Goal: Task Accomplishment & Management: Use online tool/utility

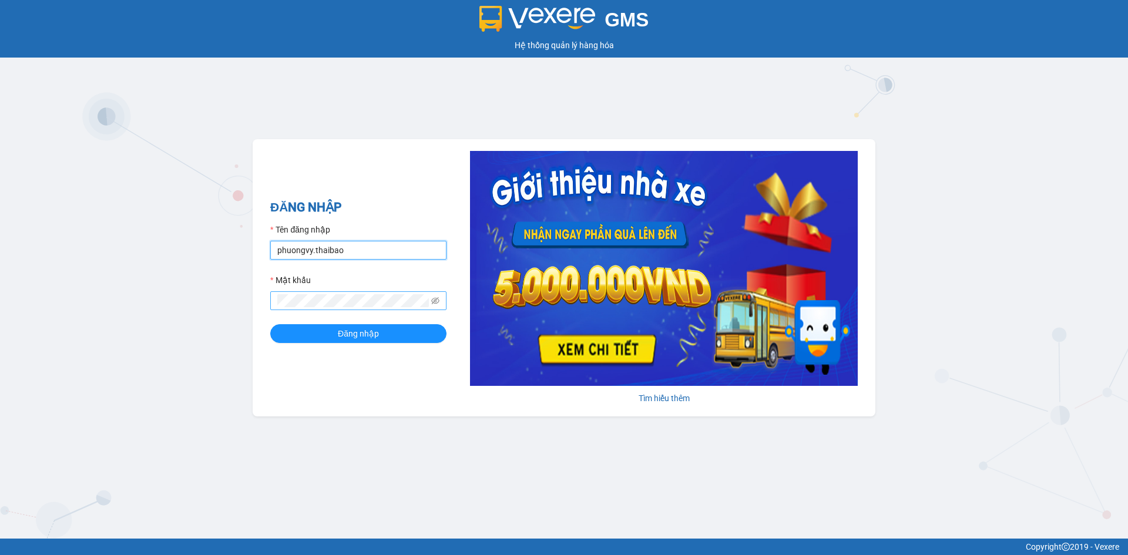
type input "phuongvy.thaibao"
click at [270, 324] on button "Đăng nhập" at bounding box center [358, 333] width 176 height 19
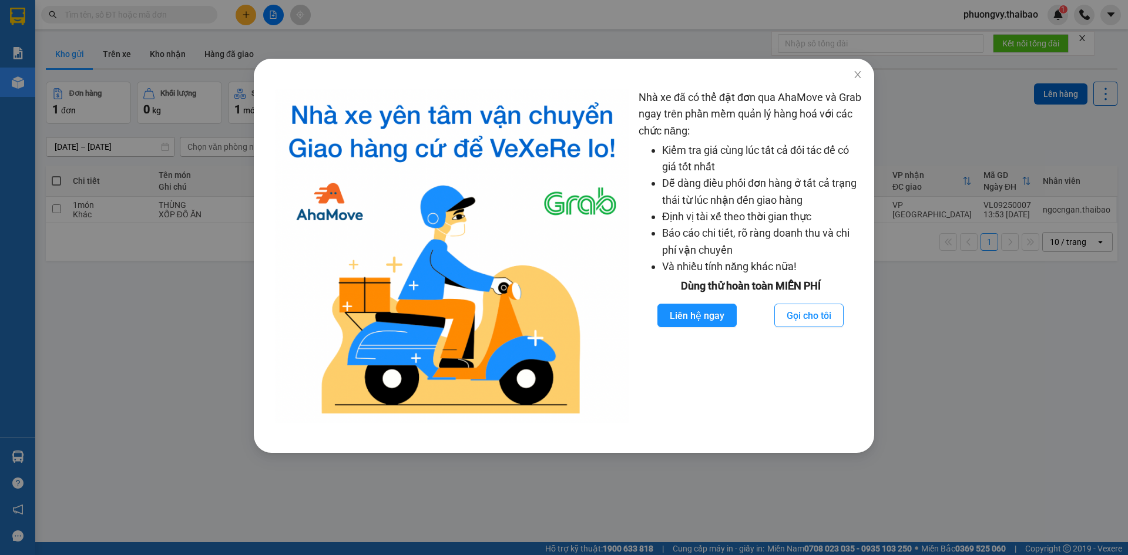
click at [926, 325] on div "Nhà xe đã có thể đặt đơn qua AhaMove và Grab ngay trên phần mềm quản lý hàng ho…" at bounding box center [564, 277] width 1128 height 555
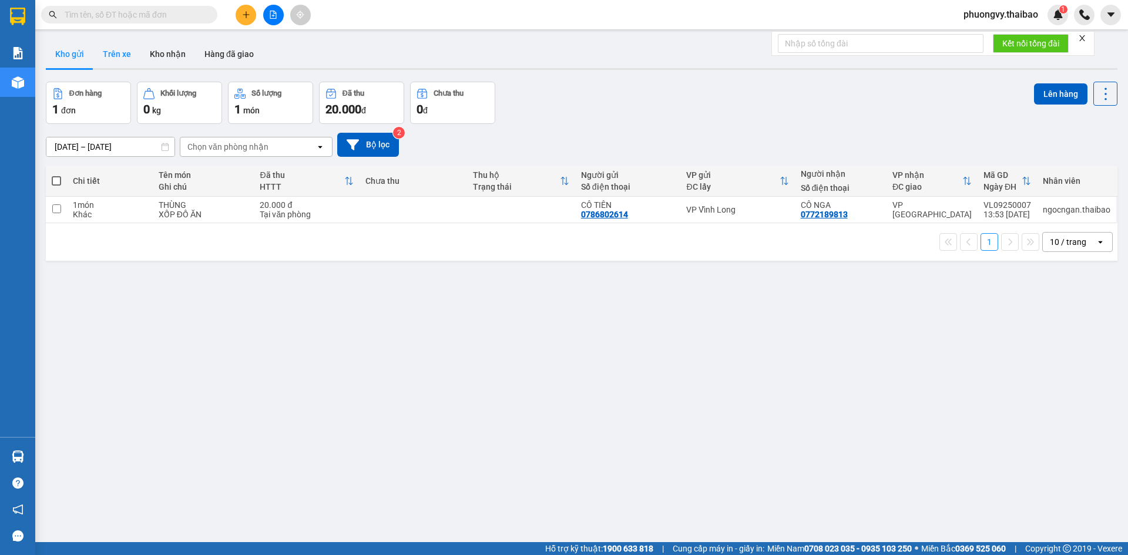
click at [126, 53] on button "Trên xe" at bounding box center [116, 54] width 47 height 28
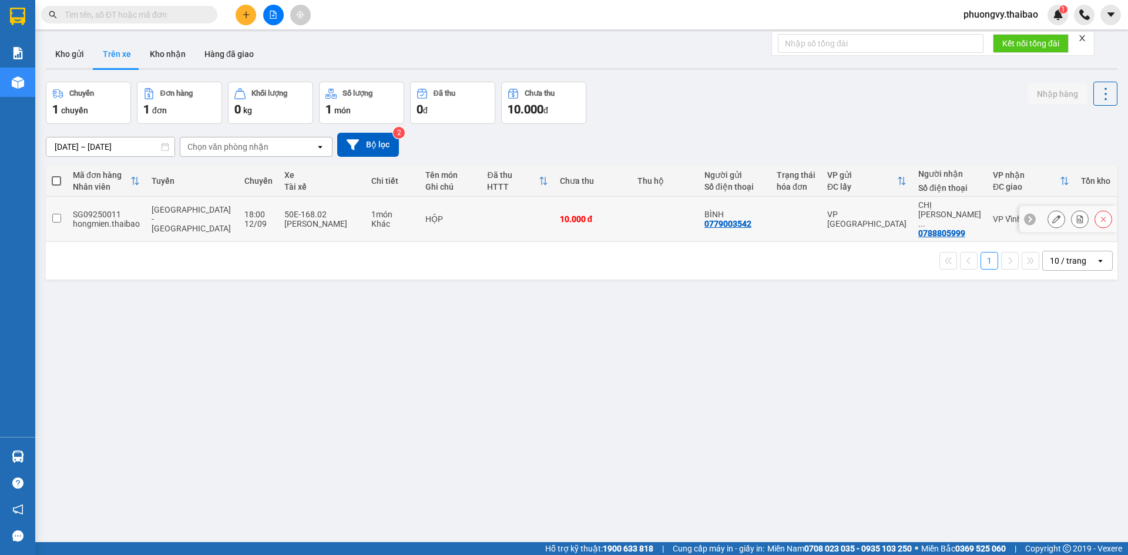
click at [481, 206] on td at bounding box center [517, 219] width 72 height 45
checkbox input "true"
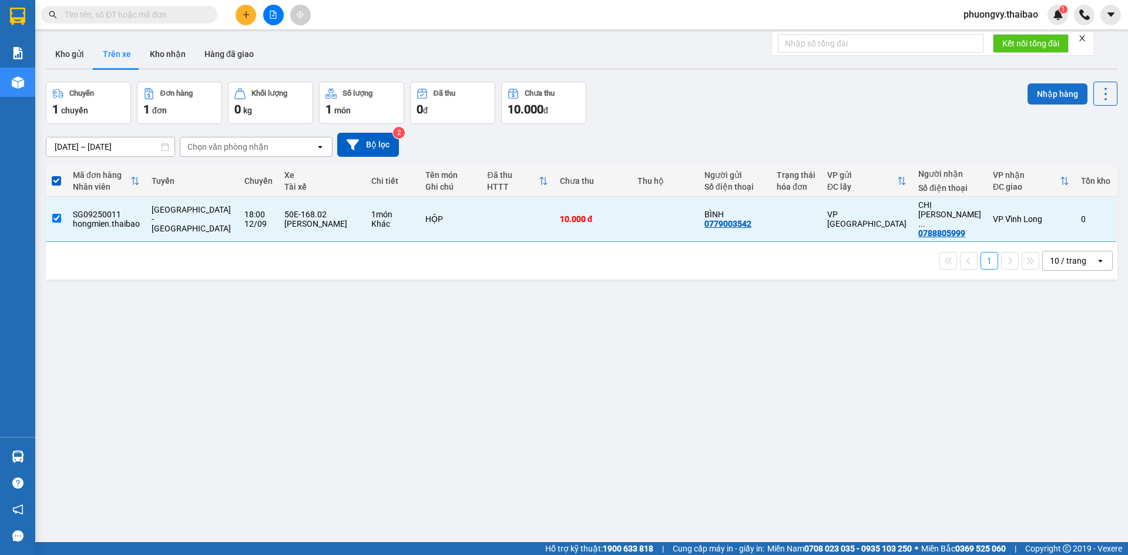
click at [1053, 94] on button "Nhập hàng" at bounding box center [1057, 93] width 60 height 21
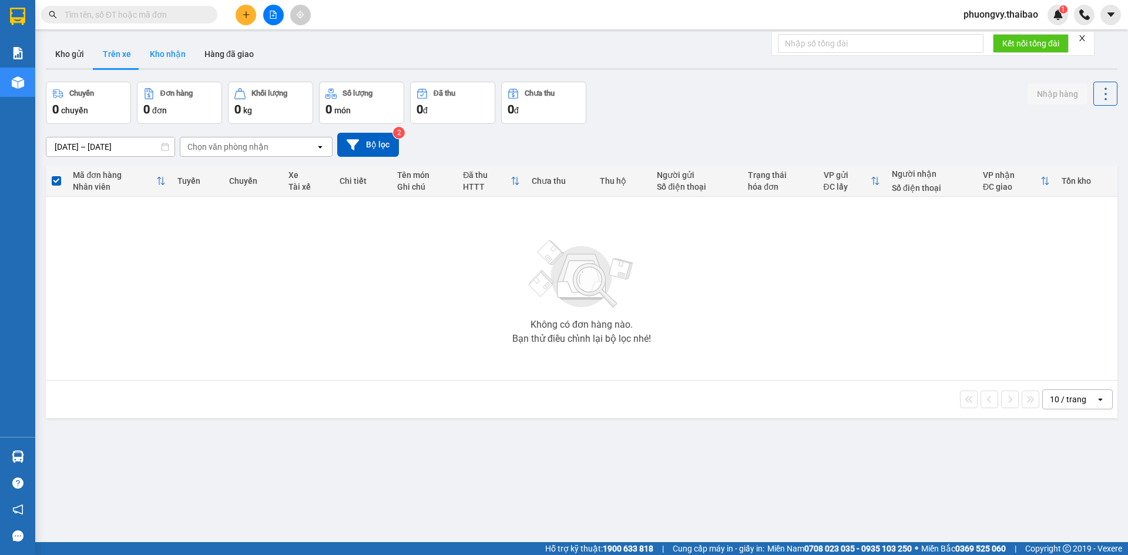
click at [175, 55] on button "Kho nhận" at bounding box center [167, 54] width 55 height 28
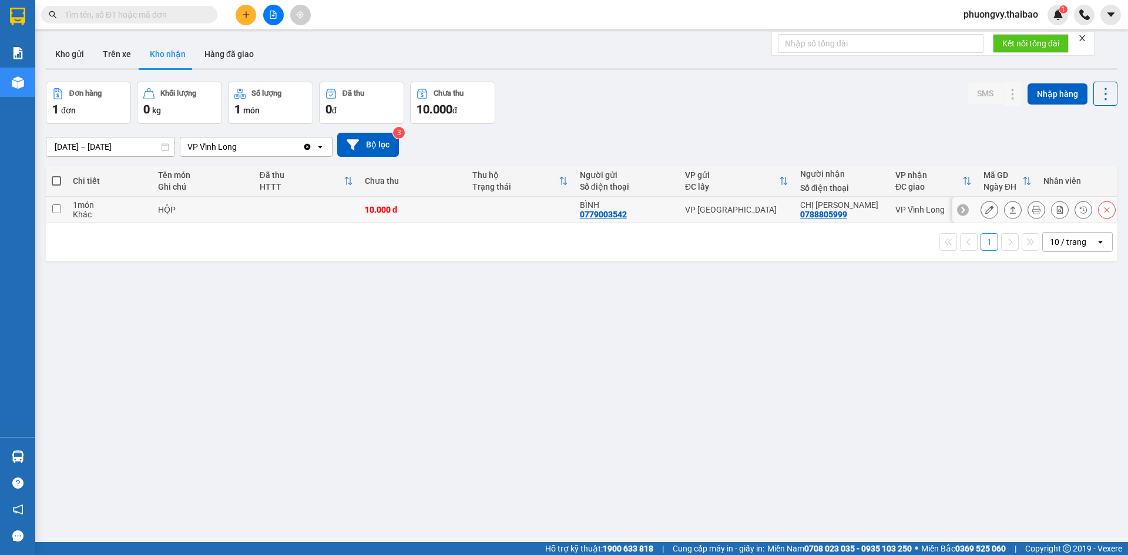
click at [519, 217] on td at bounding box center [519, 210] width 107 height 26
checkbox input "true"
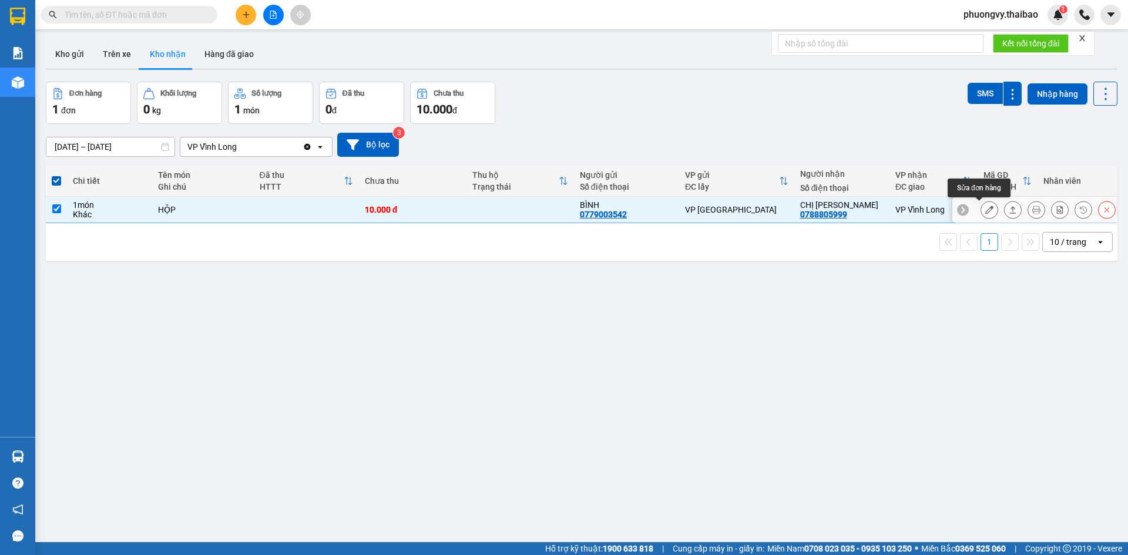
click at [985, 208] on icon at bounding box center [989, 210] width 8 height 8
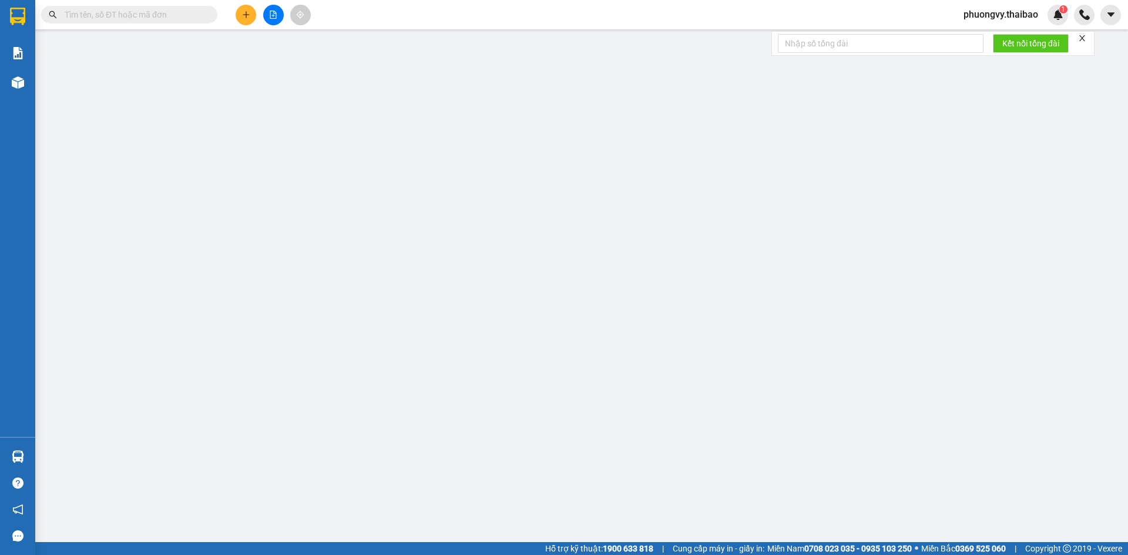
type input "0779003542"
type input "BÌNH"
type input "0788805999"
type input "CHỊ [PERSON_NAME]"
type input "10.000"
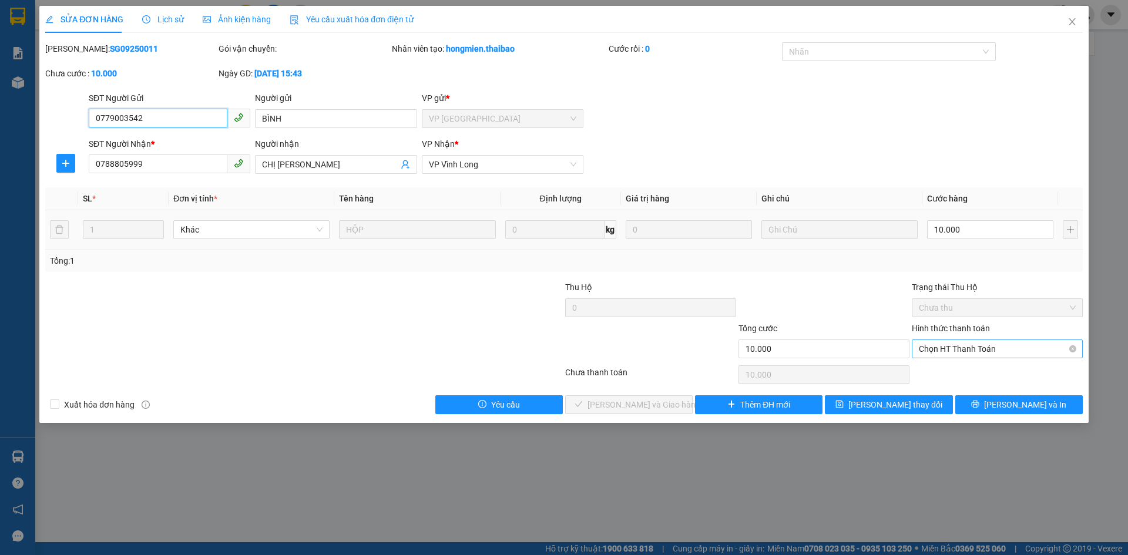
click at [970, 349] on span "Chọn HT Thanh Toán" at bounding box center [997, 349] width 157 height 18
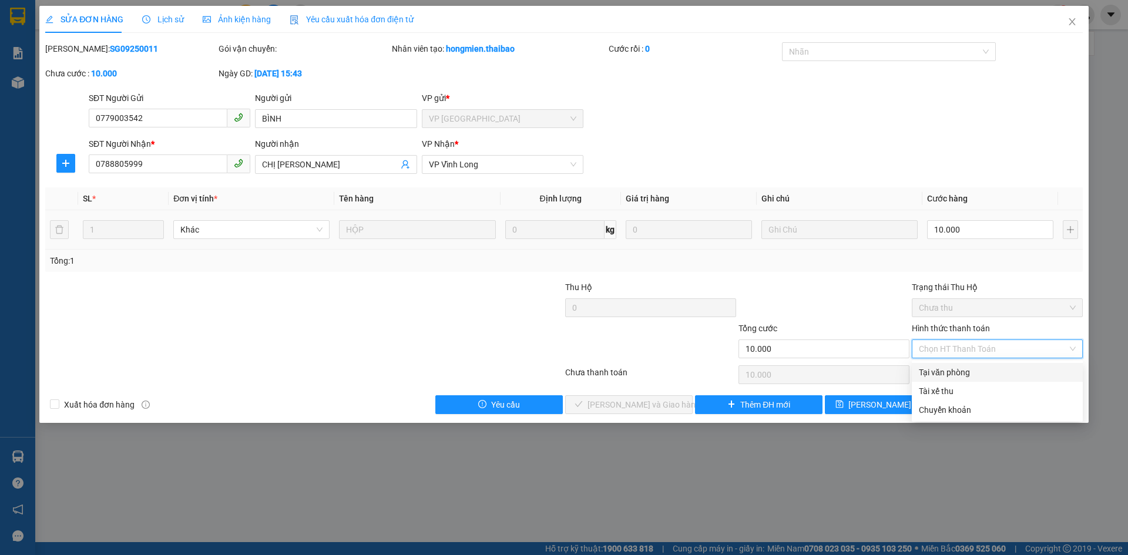
click at [962, 371] on div "Tại văn phòng" at bounding box center [997, 372] width 157 height 13
type input "0"
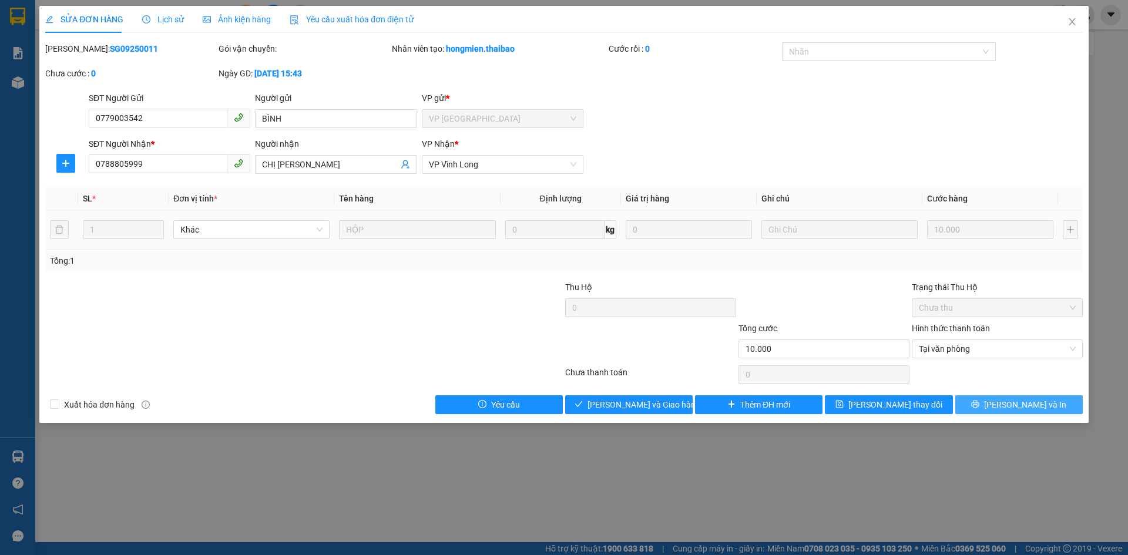
click at [1018, 401] on span "[PERSON_NAME] và In" at bounding box center [1025, 404] width 82 height 13
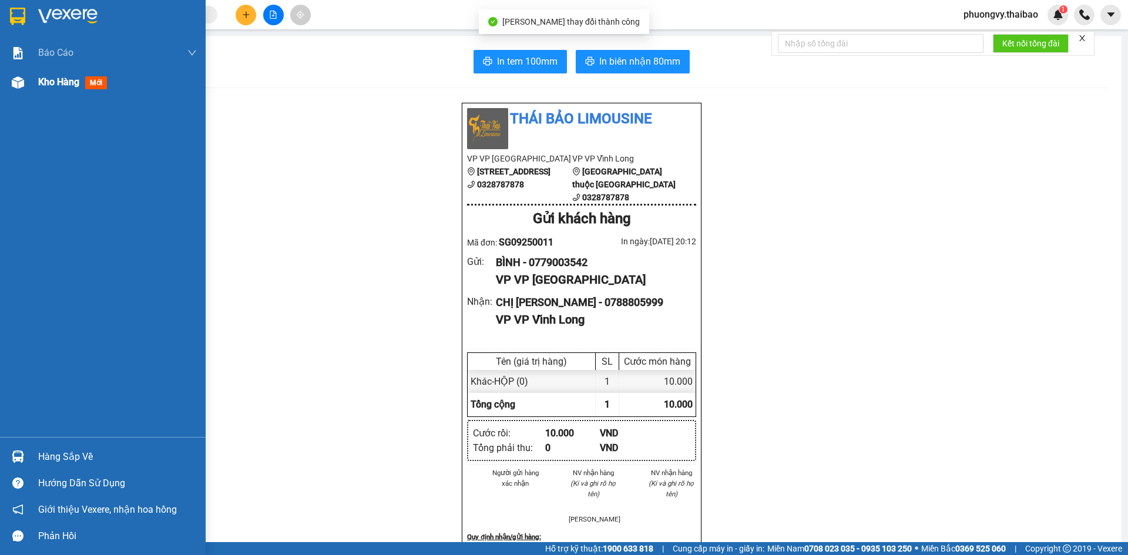
click at [42, 82] on span "Kho hàng" at bounding box center [58, 81] width 41 height 11
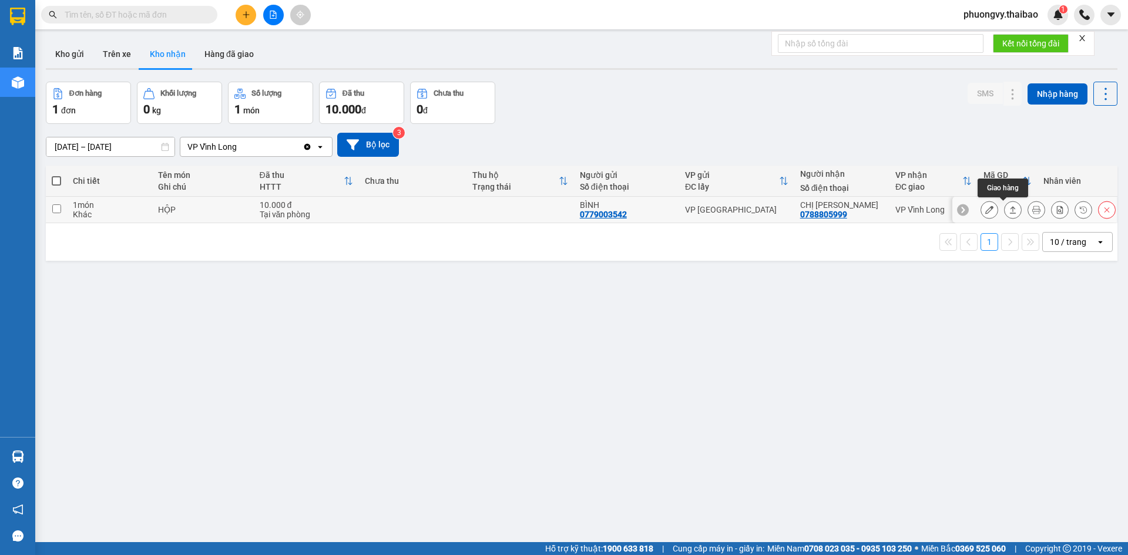
click at [1004, 213] on button at bounding box center [1012, 210] width 16 height 21
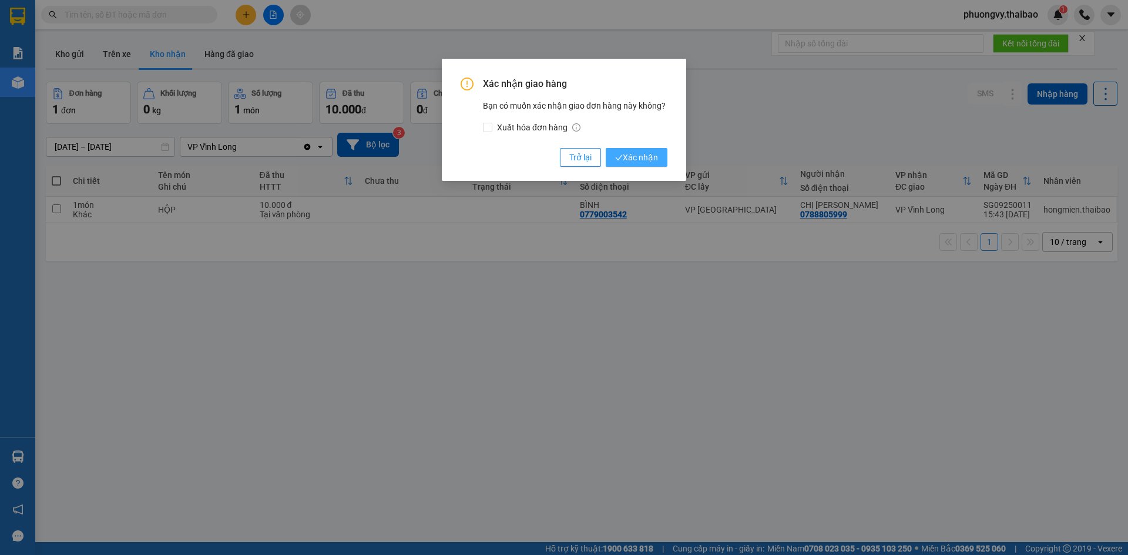
click at [633, 158] on span "Xác nhận" at bounding box center [636, 157] width 43 height 13
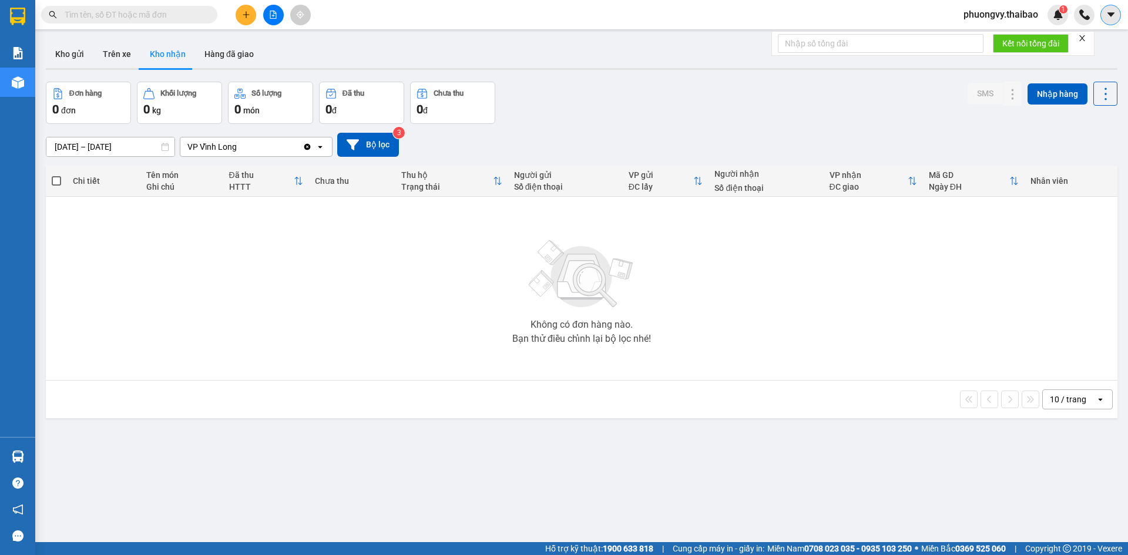
click at [1107, 22] on button at bounding box center [1110, 15] width 21 height 21
click at [990, 15] on span "phuongvy.thaibao" at bounding box center [1000, 14] width 93 height 15
click at [990, 39] on span "Đăng xuất" at bounding box center [1005, 36] width 70 height 13
